Goal: Find specific page/section: Find specific page/section

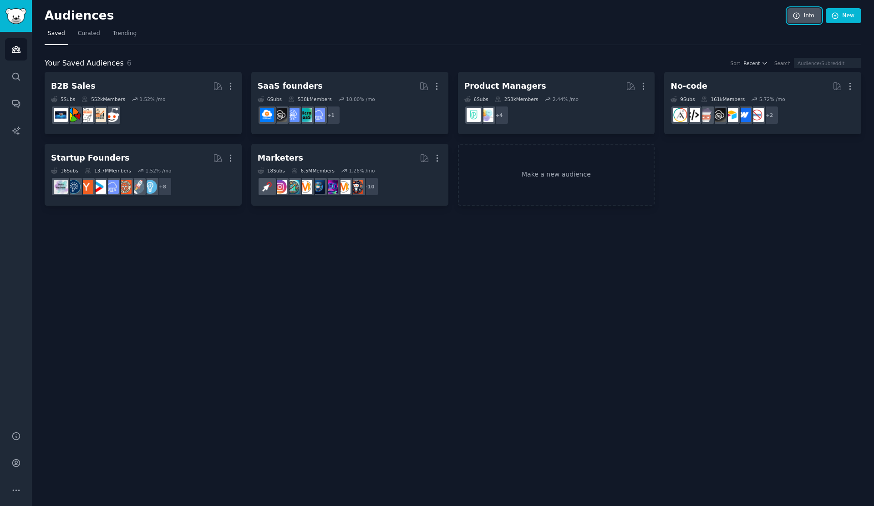
click at [801, 16] on icon at bounding box center [797, 16] width 8 height 8
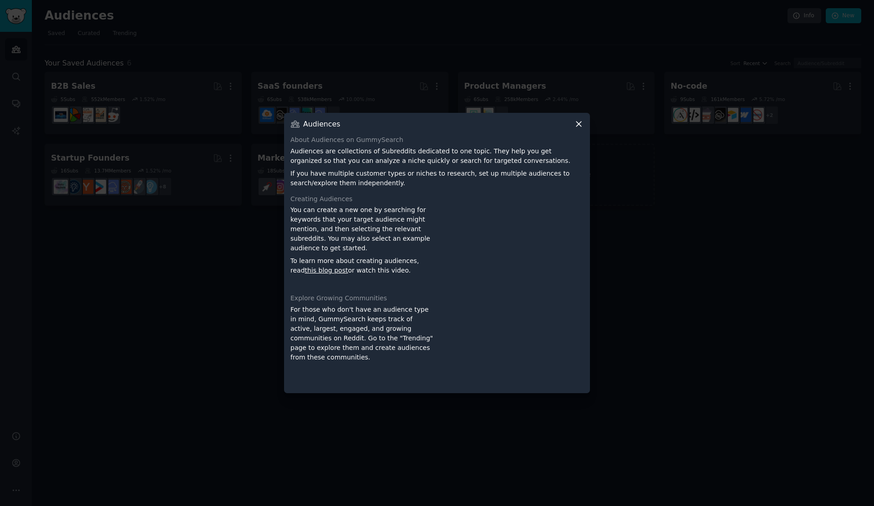
click at [615, 240] on div at bounding box center [437, 253] width 874 height 506
